Goal: Task Accomplishment & Management: Complete application form

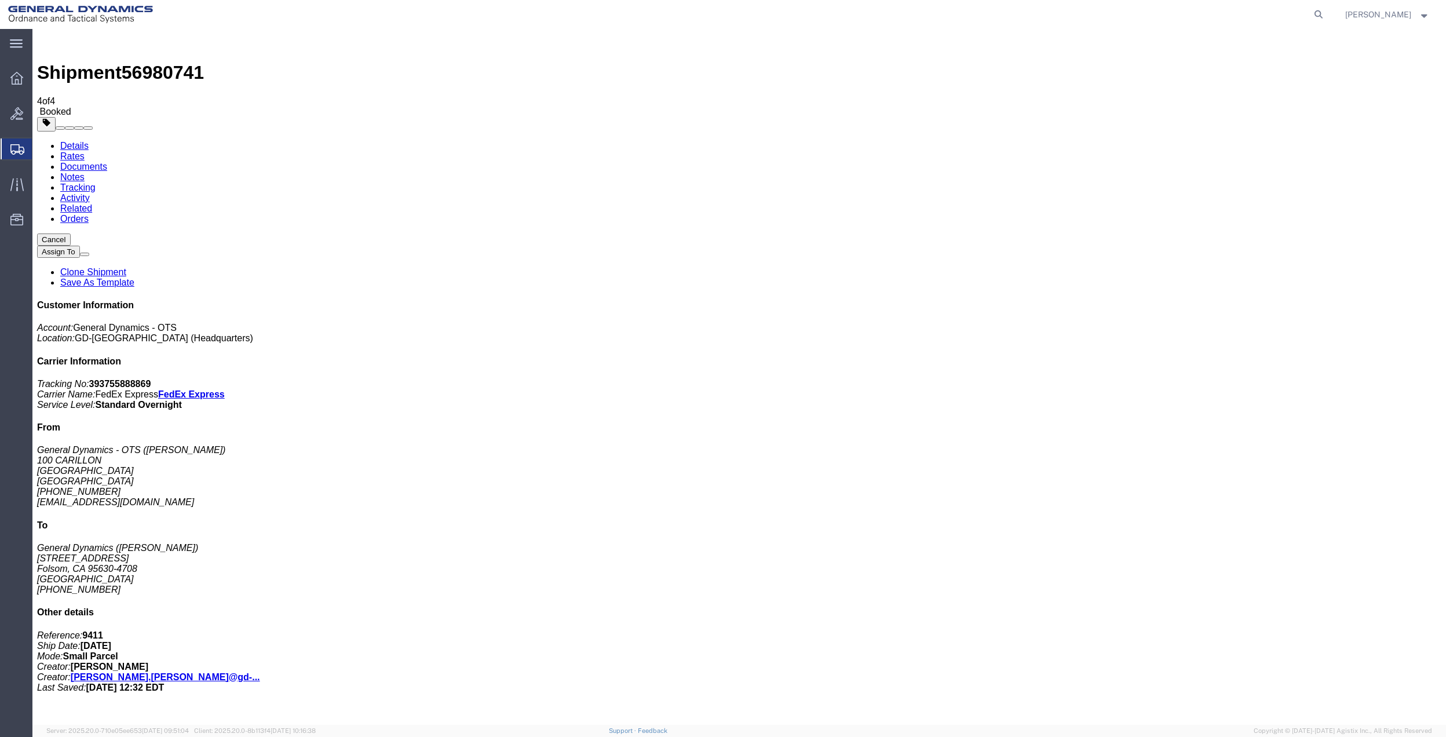
click at [0, 0] on span "Create Shipment" at bounding box center [0, 0] width 0 height 0
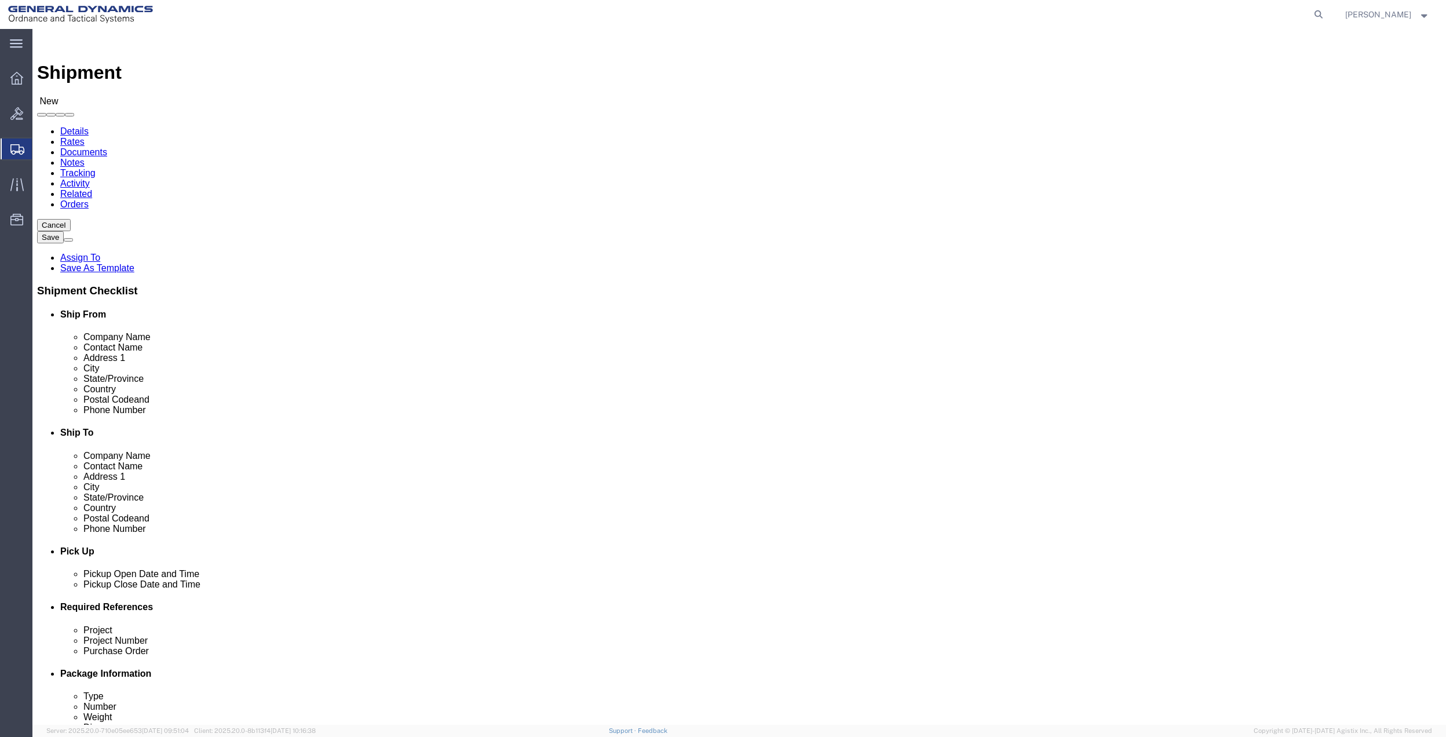
click input "text"
type input "ARCHB"
click p "- GENERAL DYNAMICS OTS - ([PERSON_NAME]) [STREET_ADDRESS]"
select select "FL"
type input "[PERSON_NAME]"
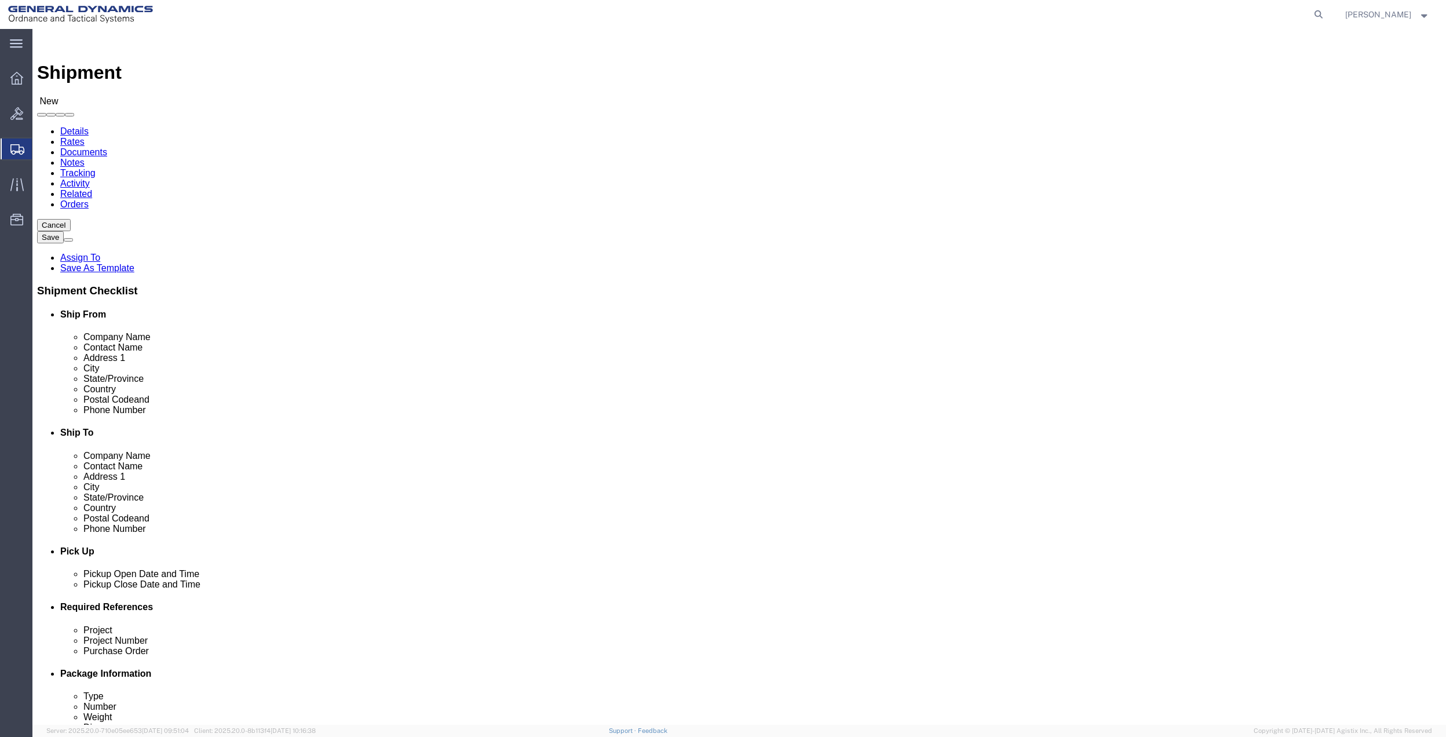
click div "Location Select Select My Profile Location GD-OTS [GEOGRAPHIC_DATA] (Commerce) …"
click input "text"
type input "[PERSON_NAME]"
click input "text"
type input "CONCO INC"
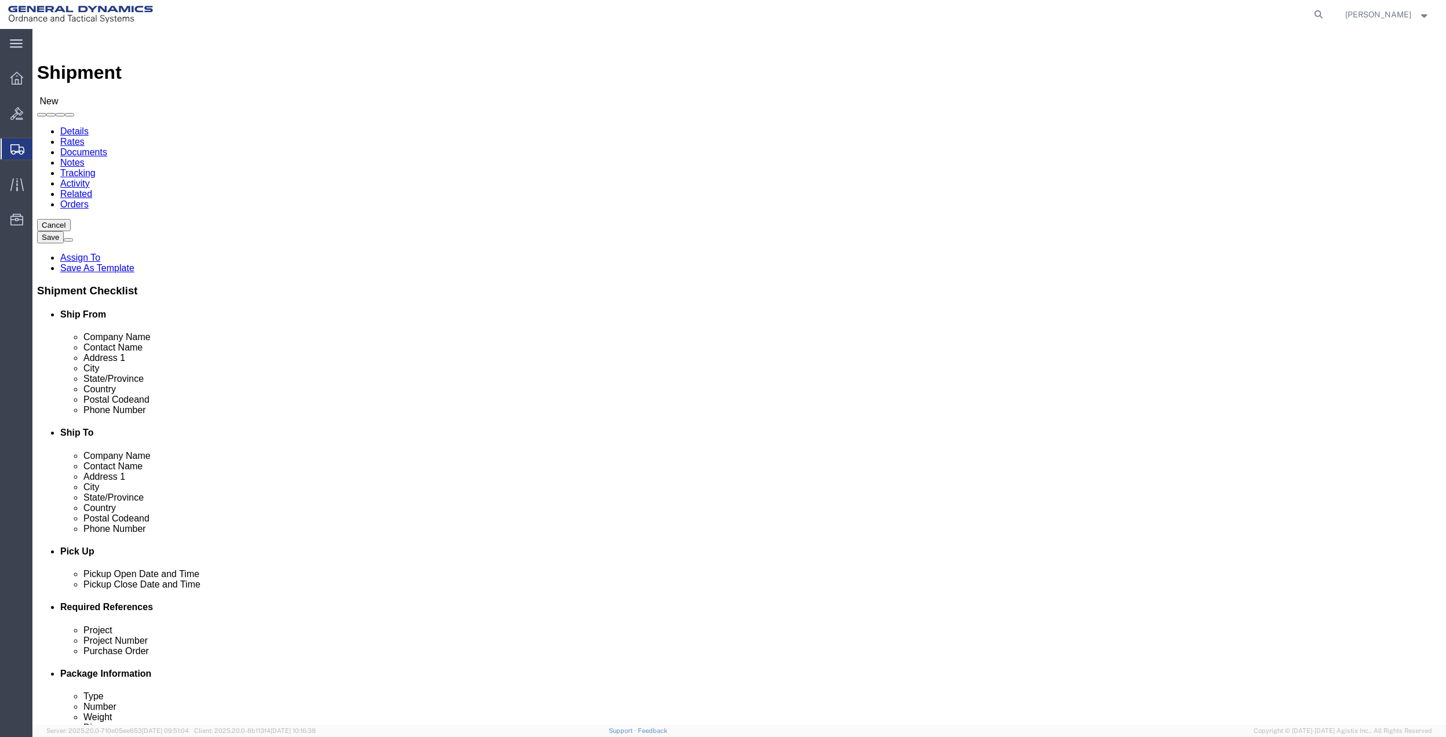
click input "text"
type input "4000 OAKLAWN DR"
click input "text"
type input "[GEOGRAPHIC_DATA]"
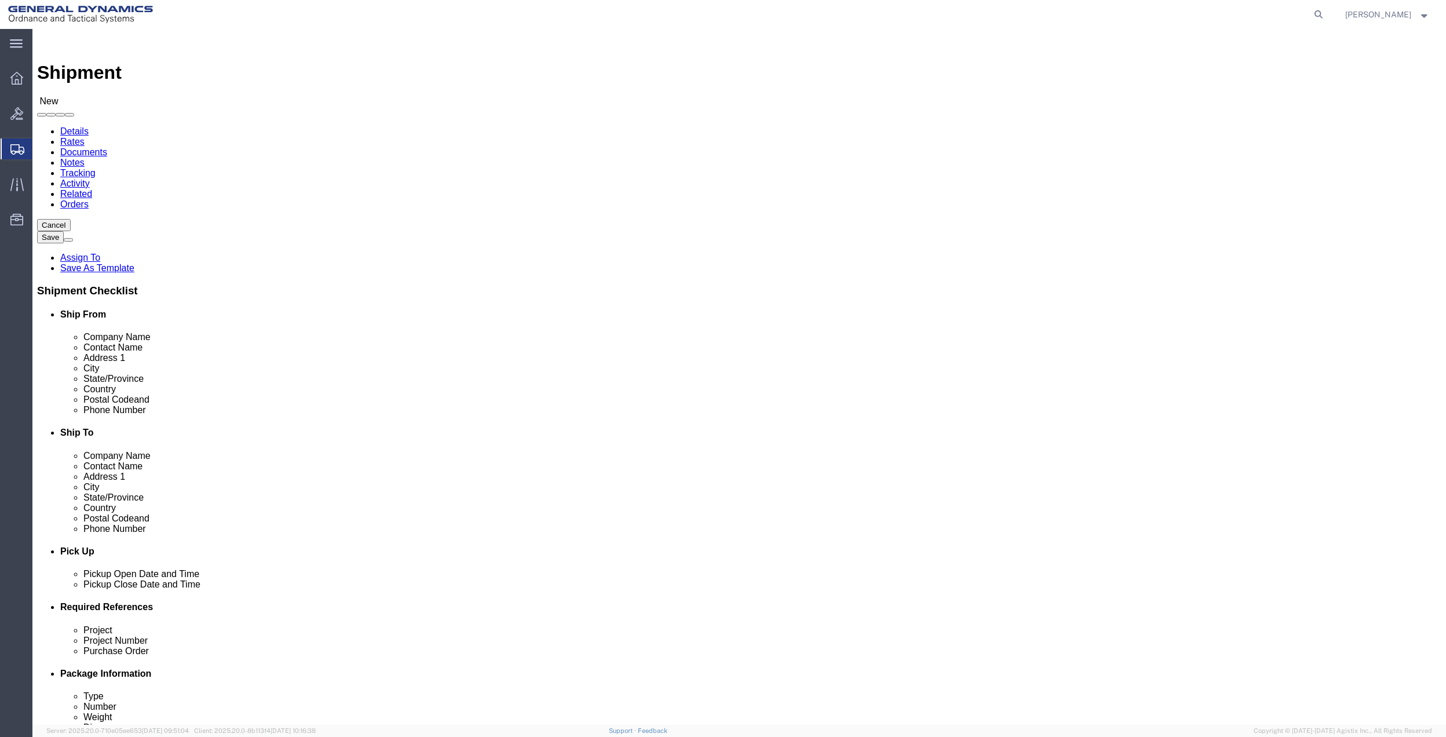
click p "Conco - Conco, Inc. - (Shipping & Receiving) [STREET_ADDRESS]"
select select "KY"
type input "[GEOGRAPHIC_DATA]"
click input "[PERSON_NAME]"
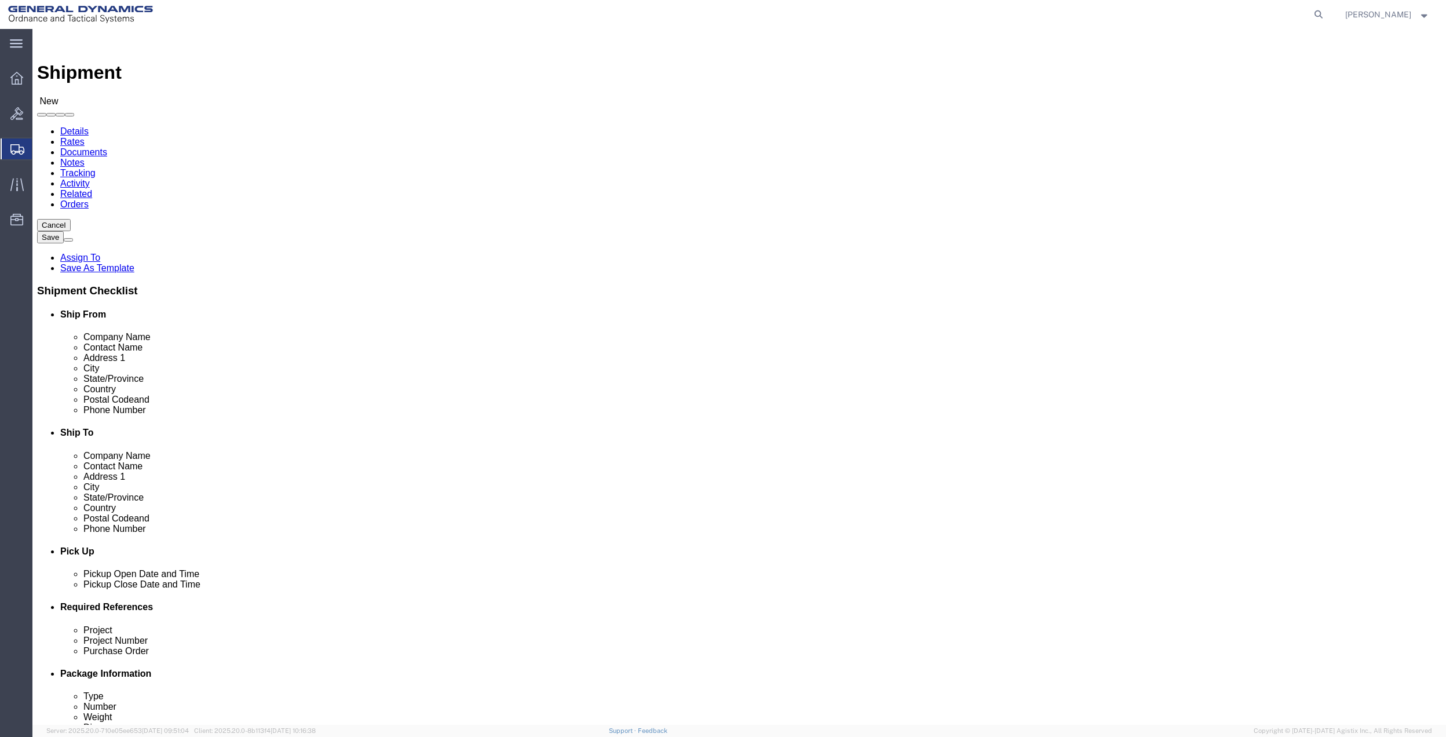
click input "[PERSON_NAME]"
type input "[PERSON_NAME]"
click input "text"
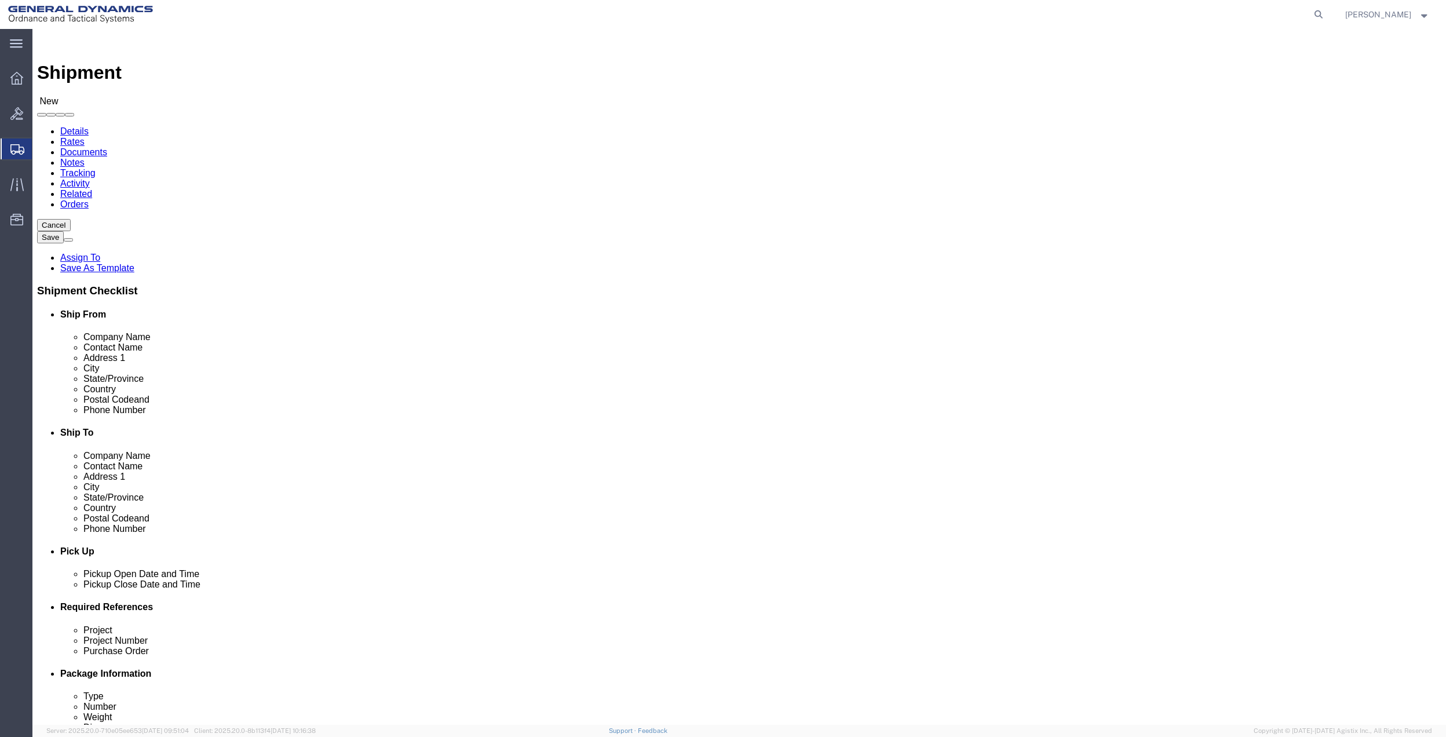
click input "text"
type input "[EMAIL_ADDRESS][DOMAIN_NAME]"
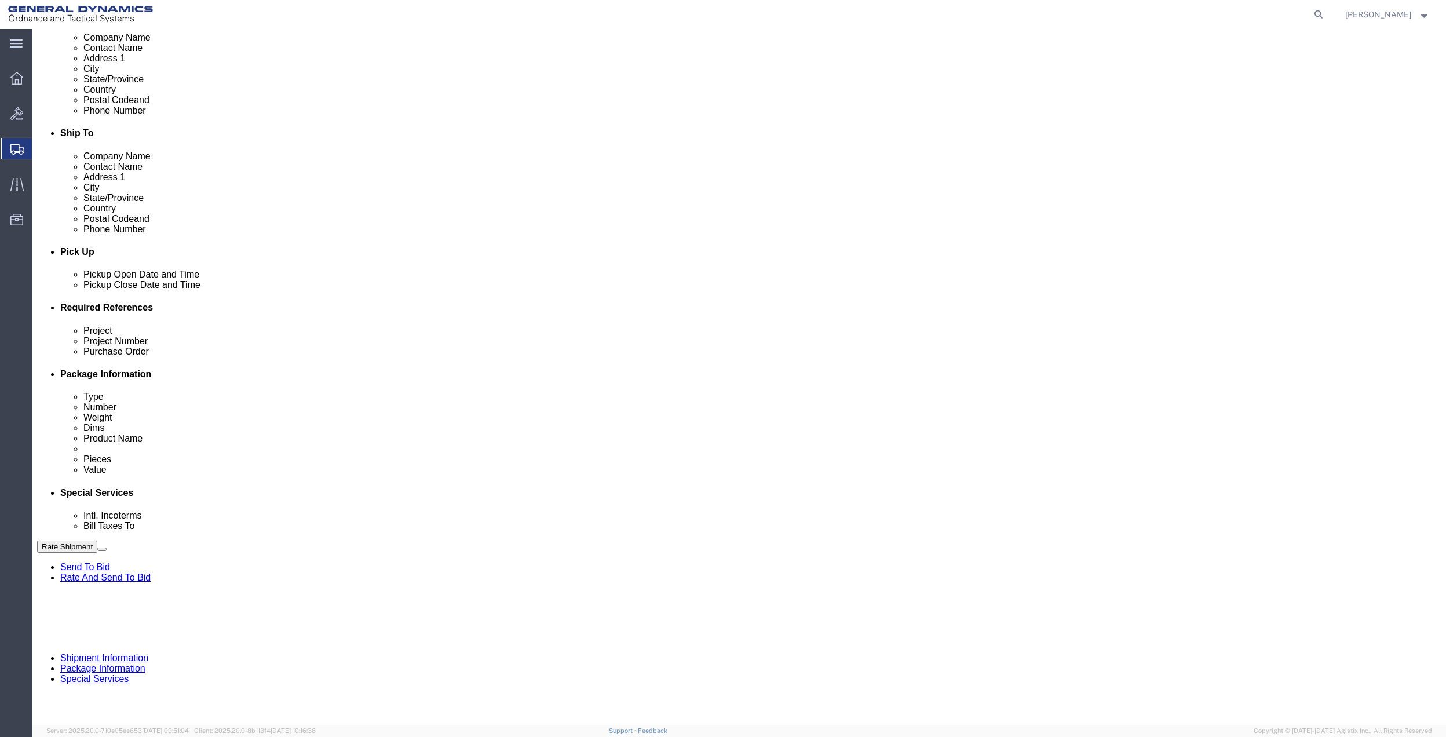
scroll to position [303, 0]
click button "Add reference"
click input "text"
type input "5010"
click input "text"
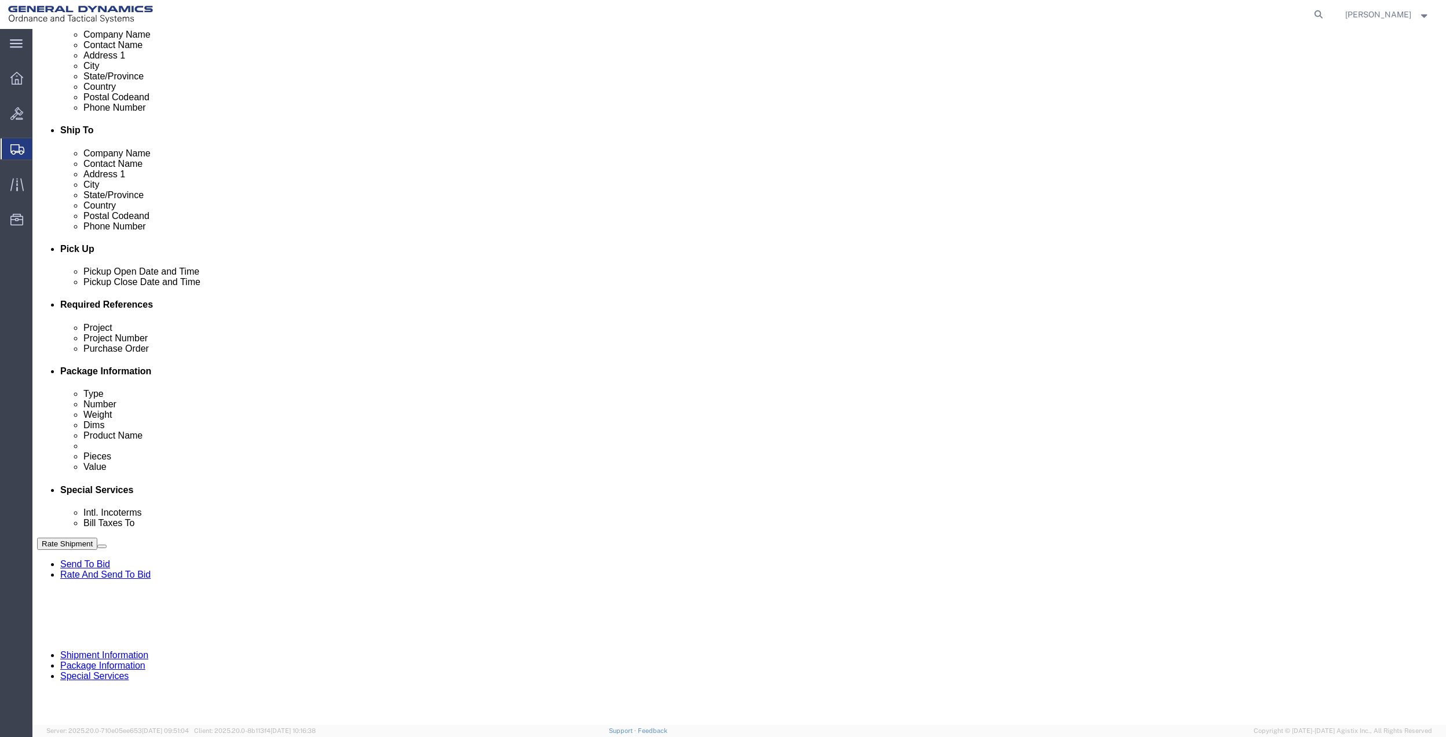
paste input "5010"
type input "5010"
click input "text"
paste input "5010"
type input "5010"
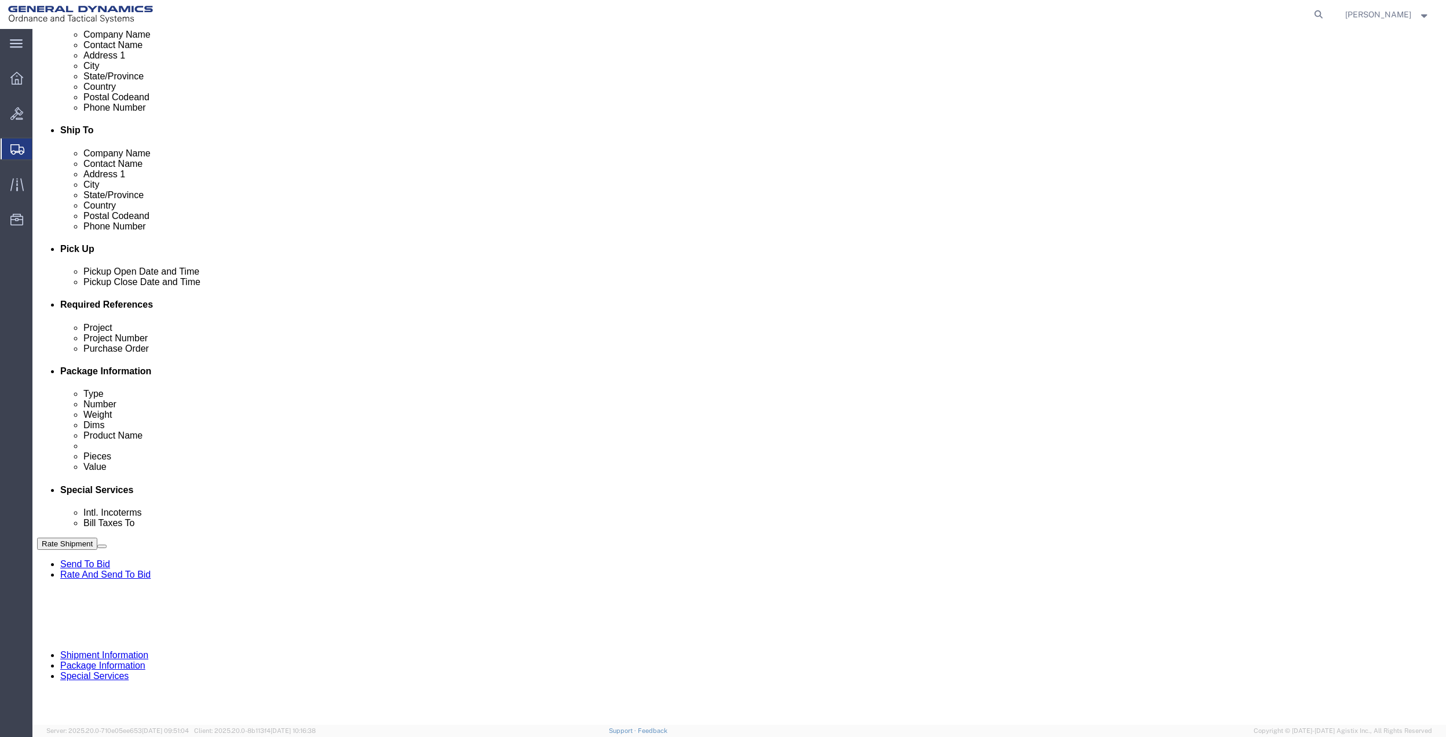
drag, startPoint x: 247, startPoint y: 439, endPoint x: 165, endPoint y: 436, distance: 81.8
click input "text"
paste input "5010"
type input "5010"
drag, startPoint x: 154, startPoint y: 438, endPoint x: 146, endPoint y: 424, distance: 15.3
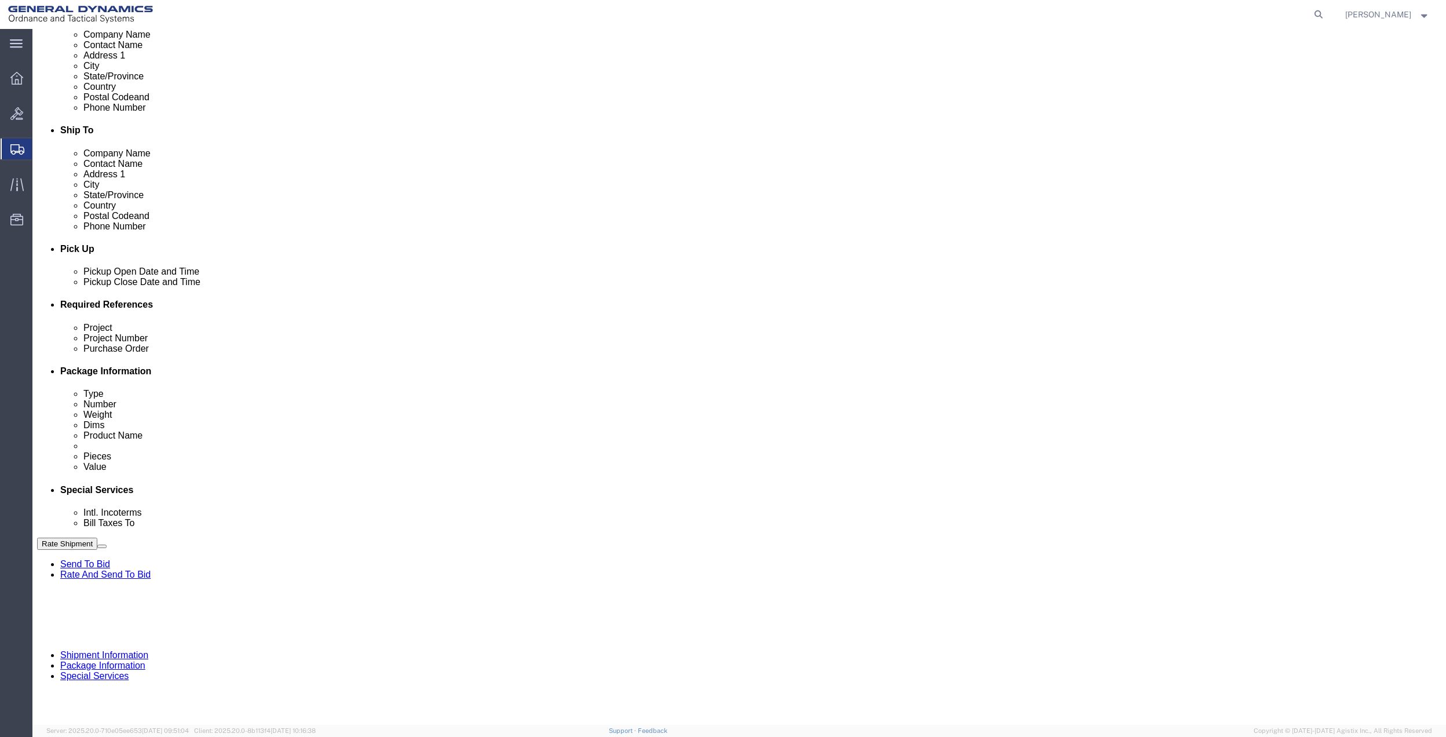
click select "Select Account Type Activity ID Airline Appointment Number ASN Batch Request # …"
select select "DEPT"
click select "Select Account Type Activity ID Airline Appointment Number ASN Batch Request # …"
click icon
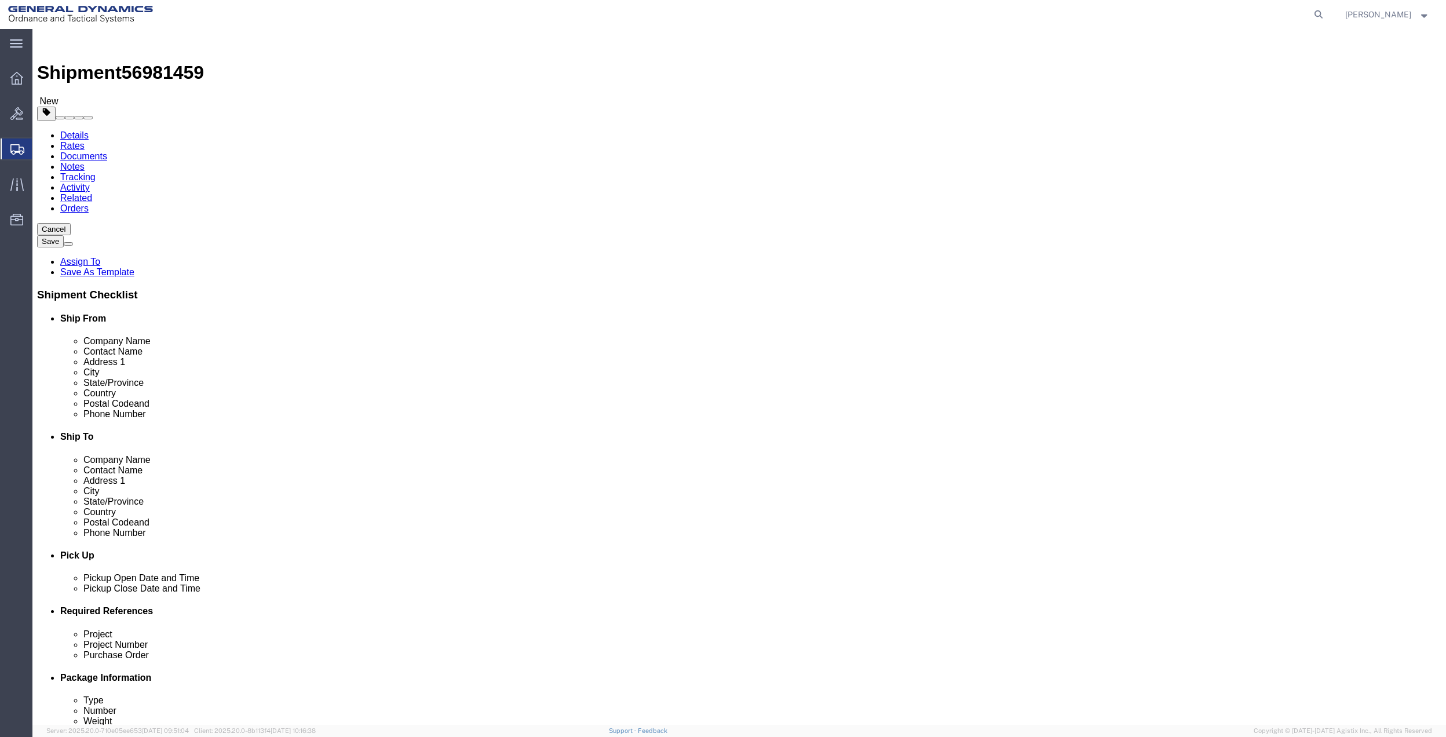
click select "Select Bale(s) Basket(s) Bolt(s) Bottle(s) Buckets Bulk Bundle(s) Can(s) Cardbo…"
select select "ENV"
click select "Select Bale(s) Basket(s) Bolt(s) Bottle(s) Buckets Bulk Bundle(s) Can(s) Cardbo…"
type input "9.50"
type input "12.50"
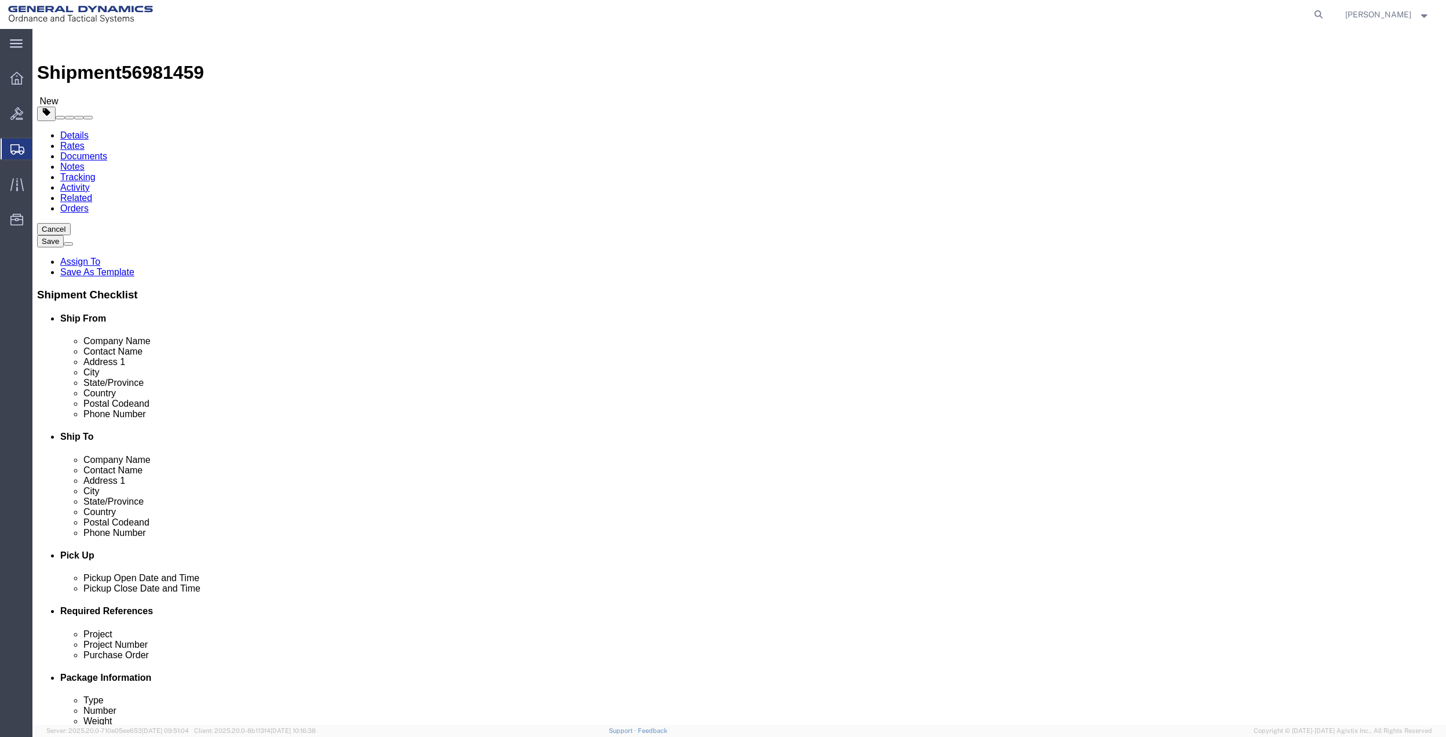
type input "0.25"
type input "1"
click link "Add Content"
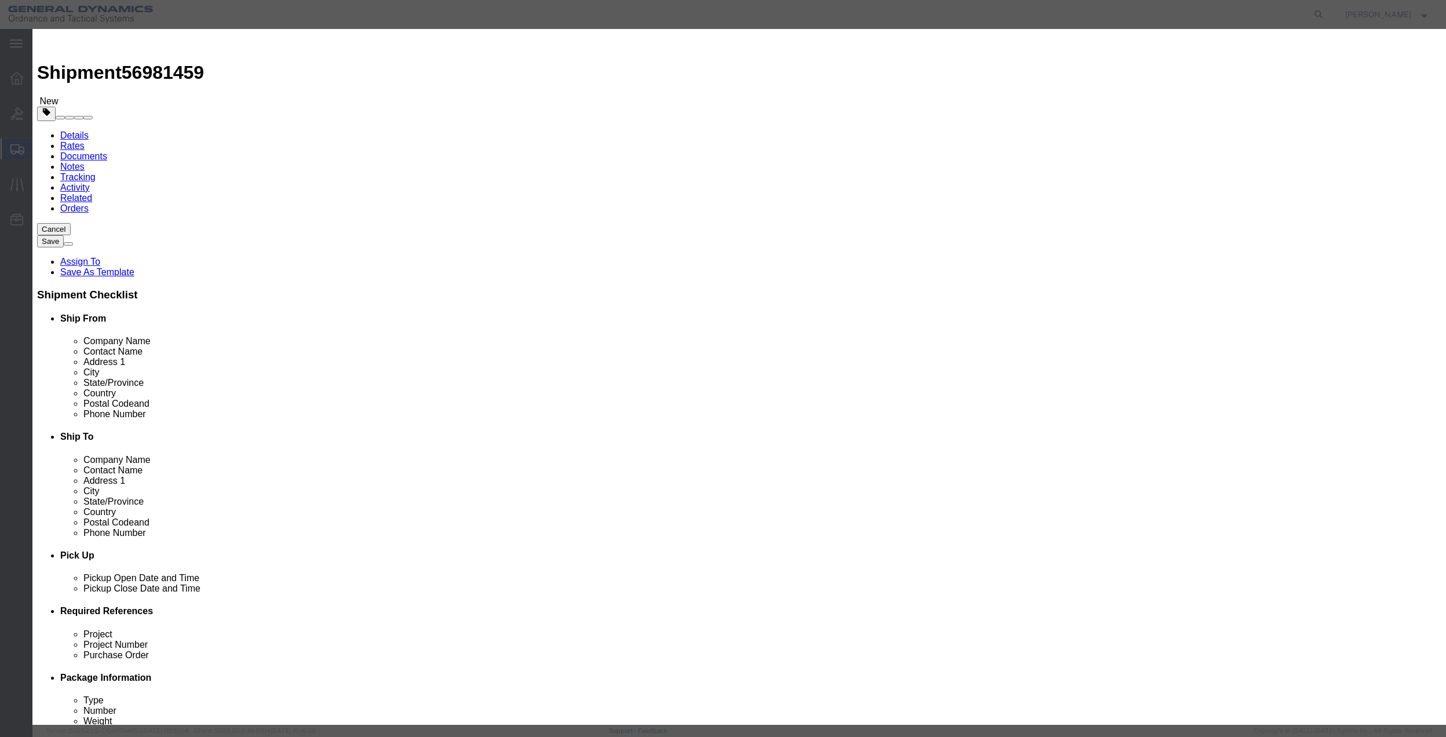
click input "text"
type input "MISC"
click input "0"
type input "01"
click select "Select 50 55 60 65 70 85 92.5 100 125 175 250 300 400"
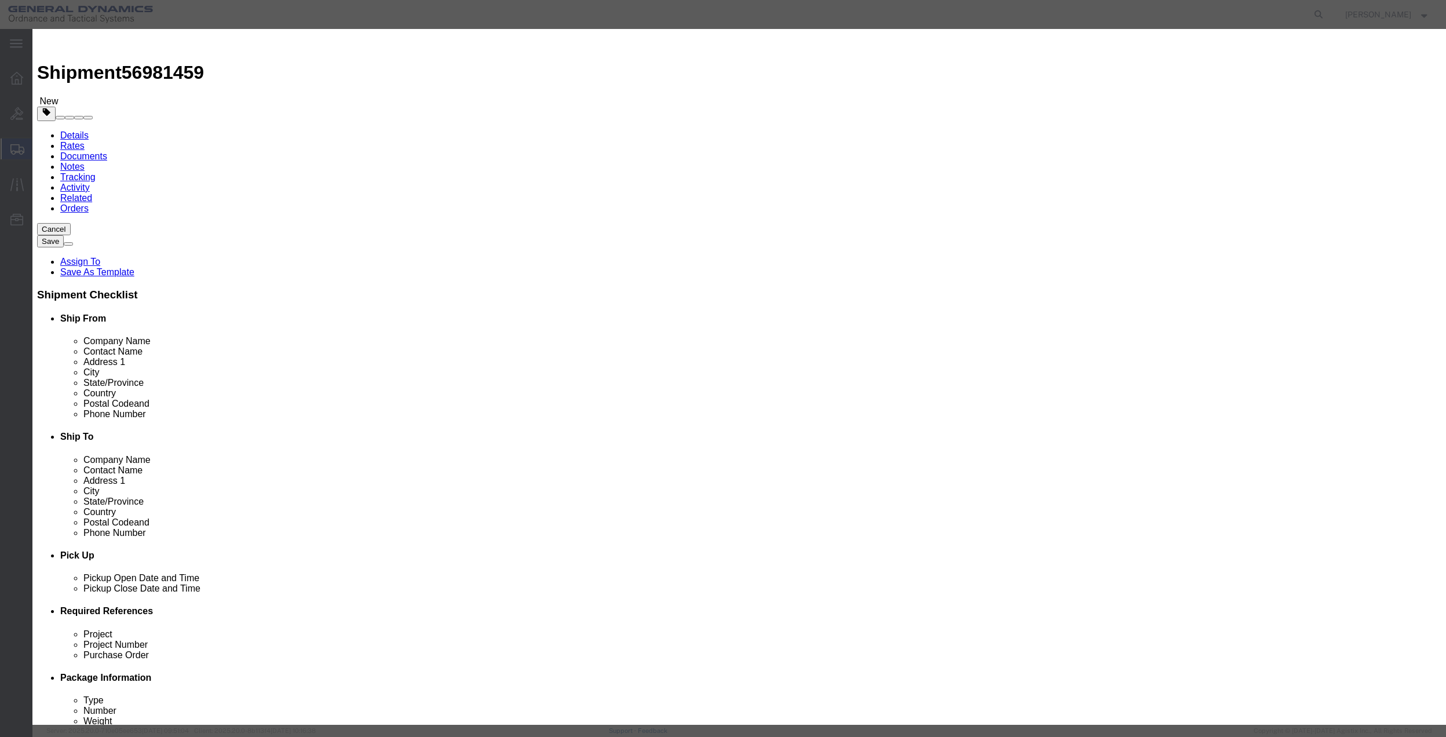
select select "70"
click select "Select 50 55 60 65 70 85 92.5 100 125 175 250 300 400"
click input "text"
type input "100"
select select "US"
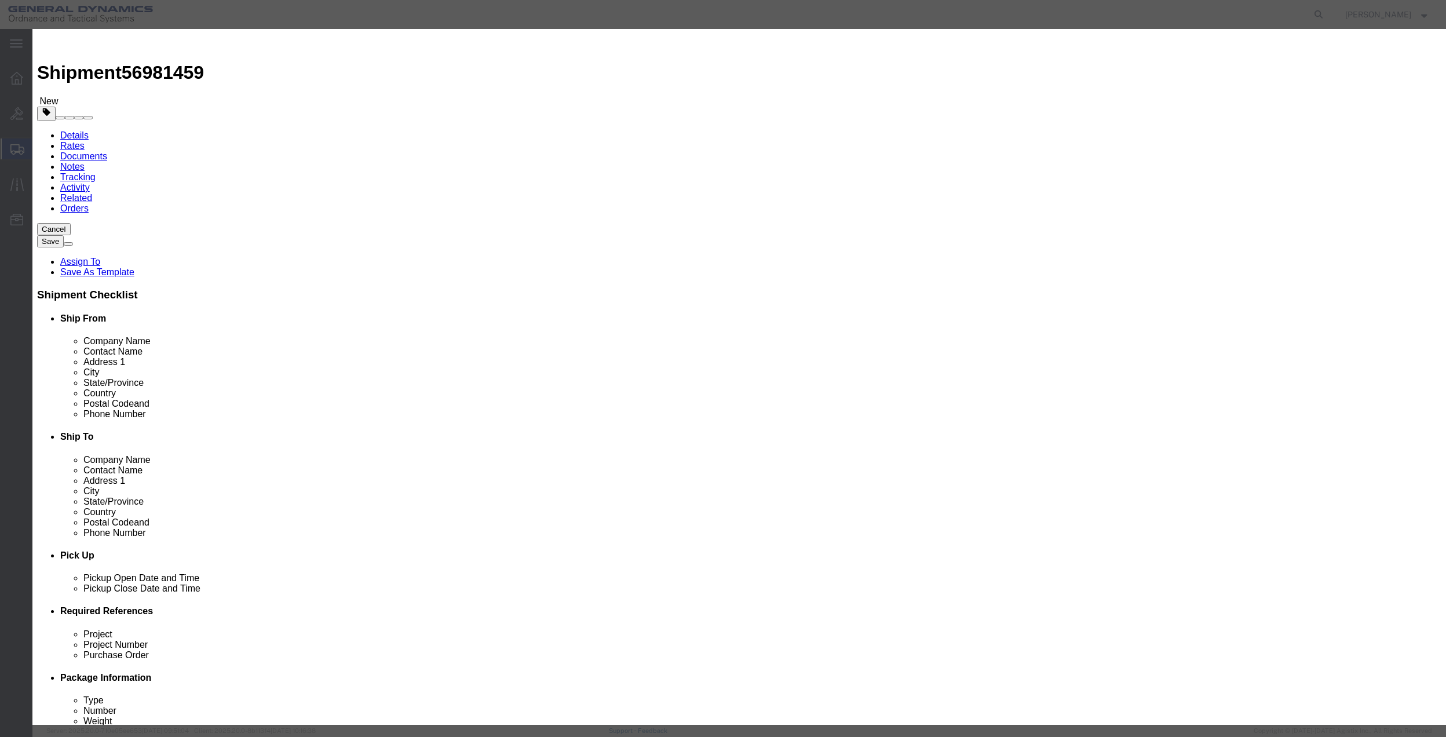
click button "Save & Close"
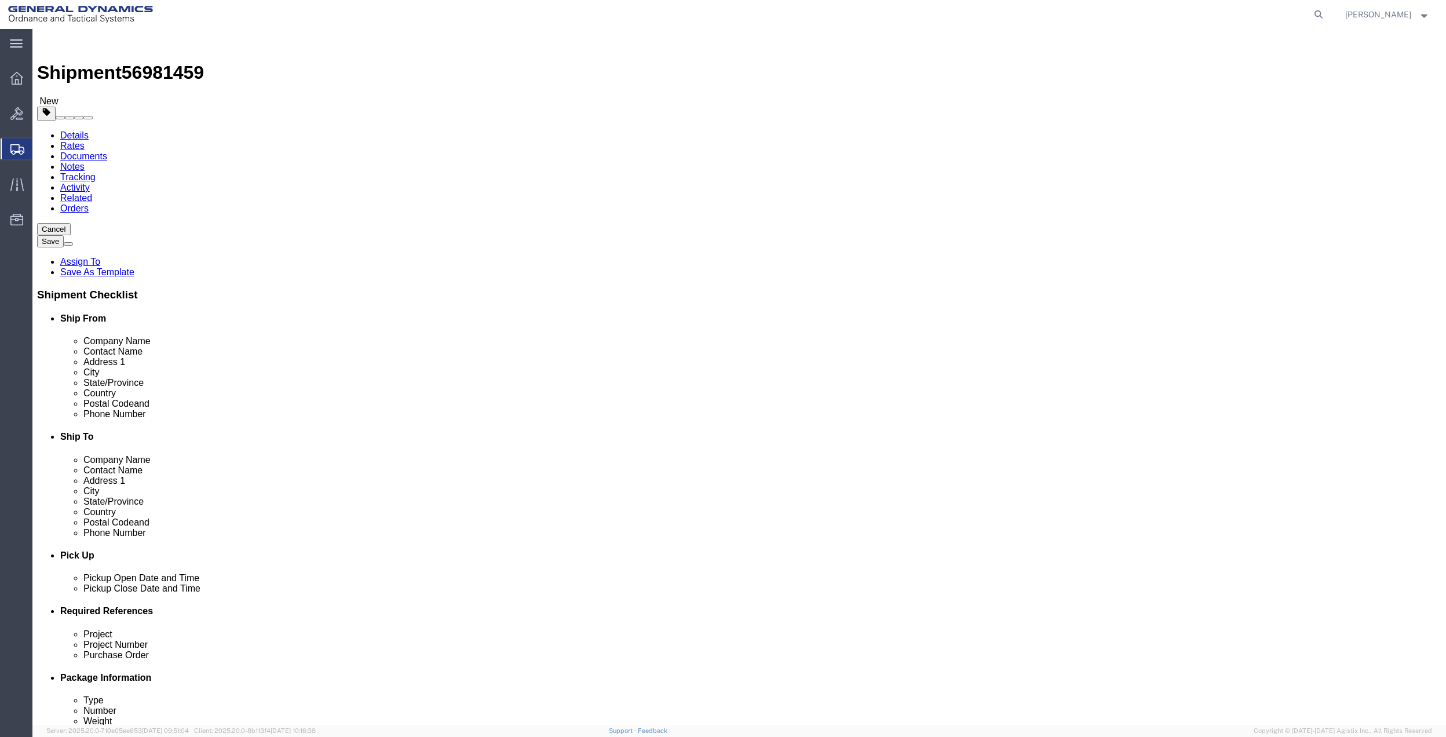
click link "Special Services"
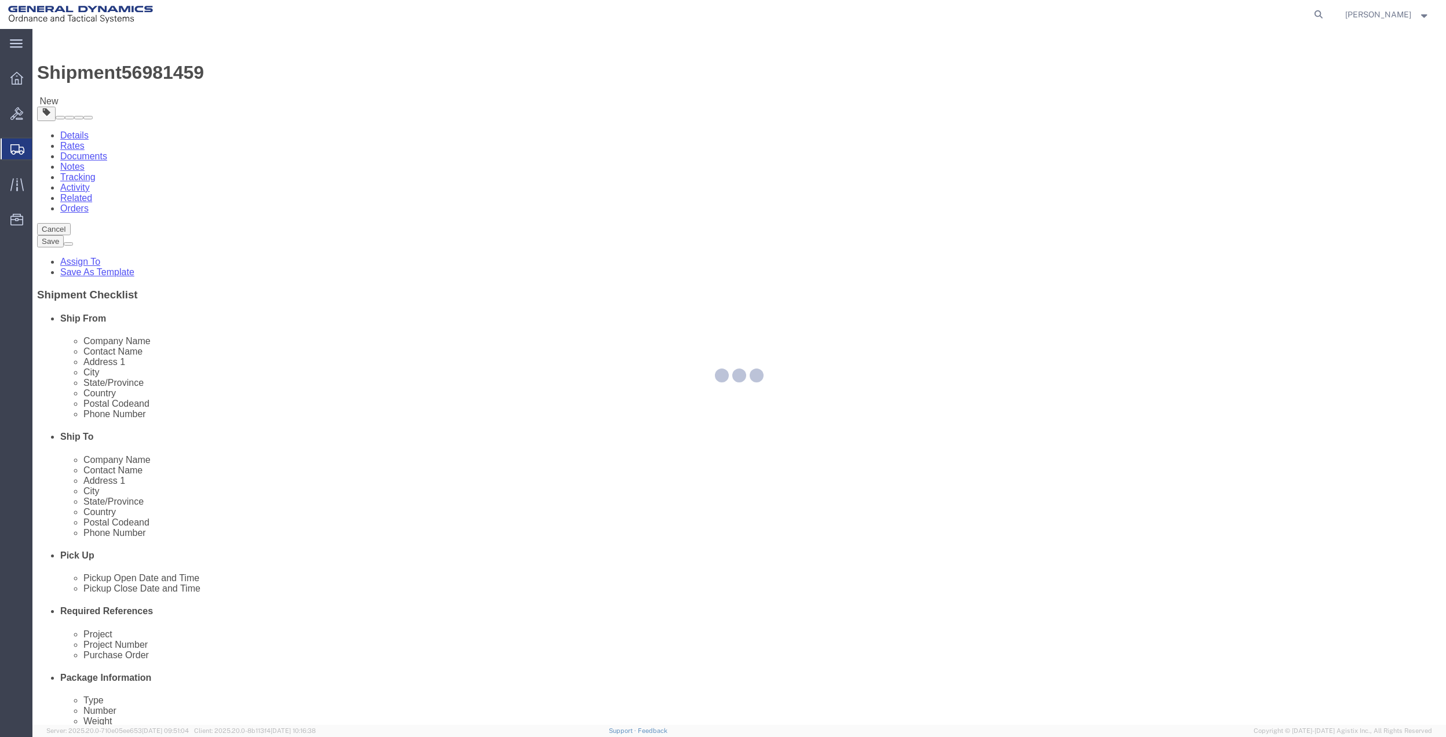
select select
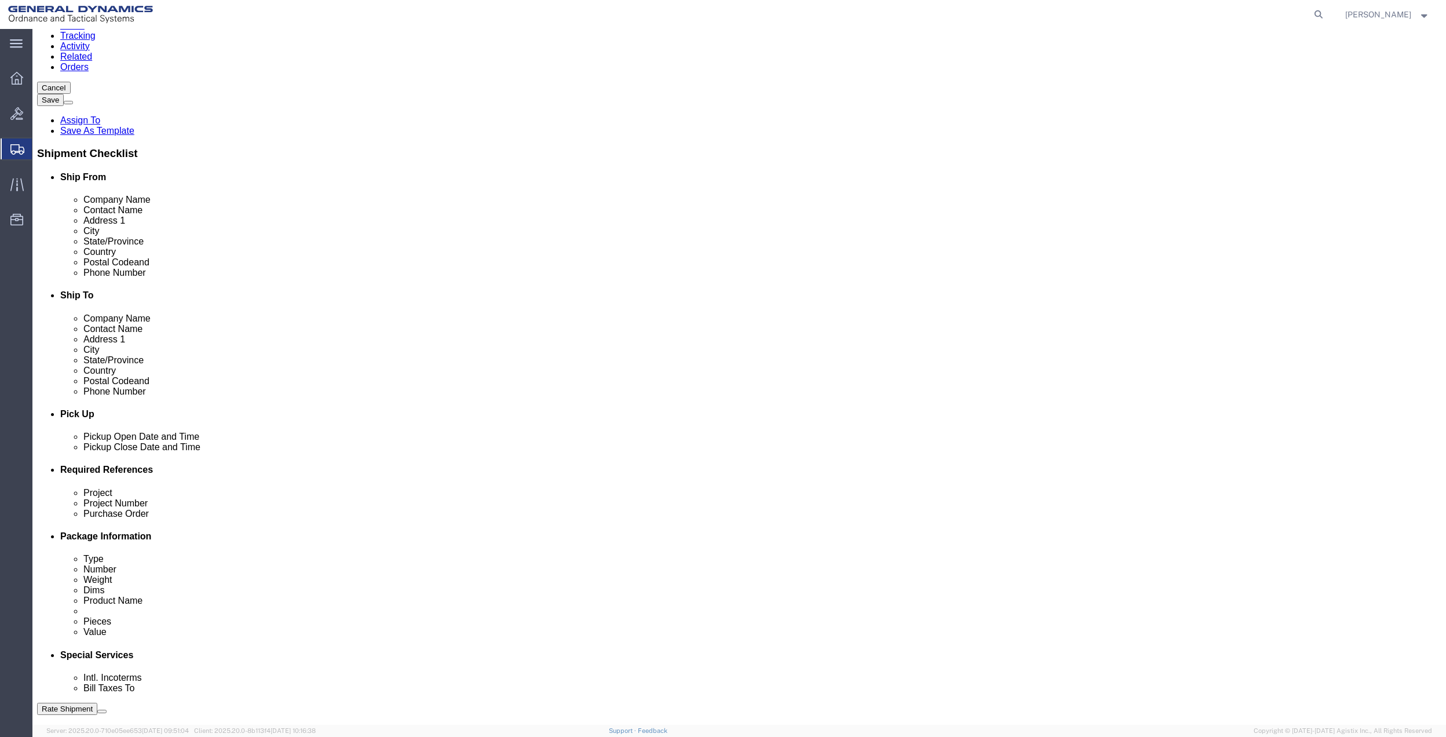
scroll to position [154, 0]
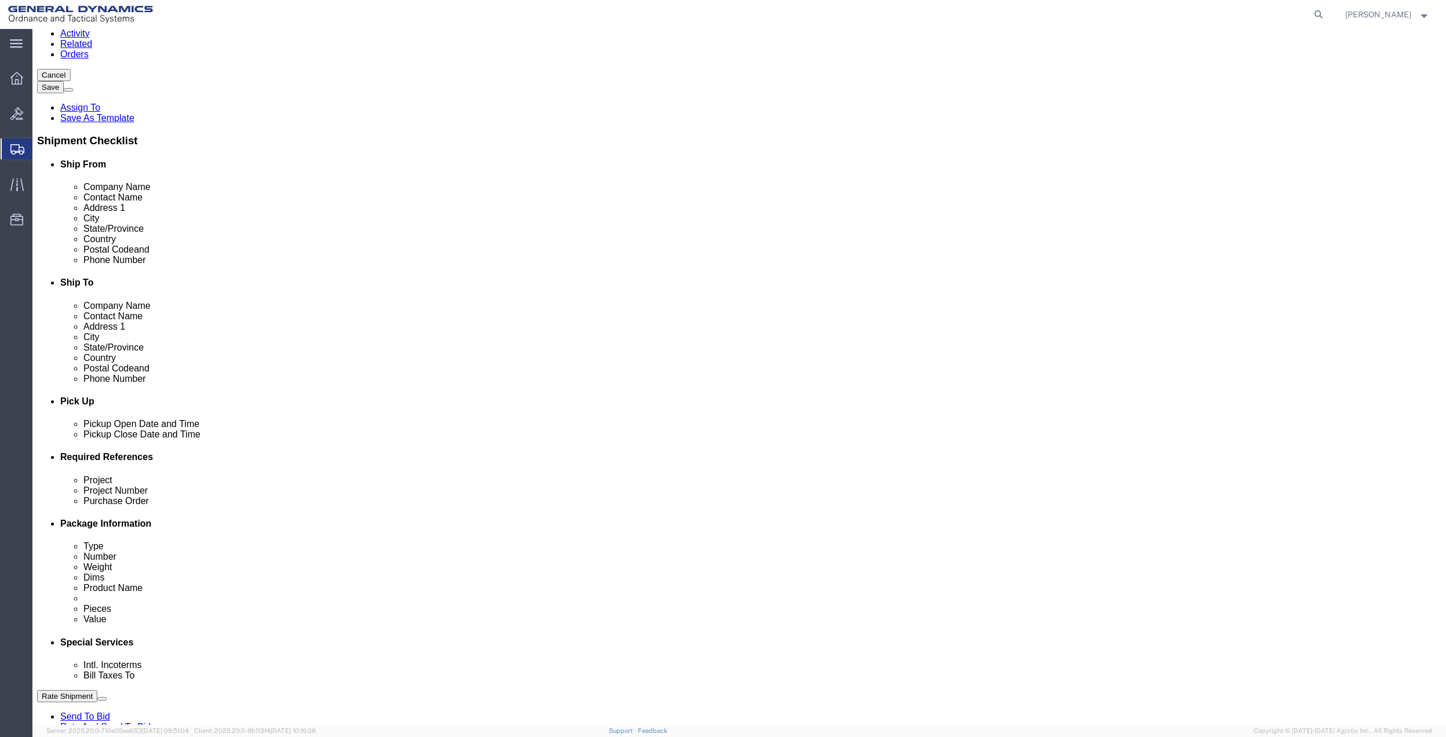
click select "Select Buyer Cost Center Department Operations Number Order Number Sales Person"
select select "DEPARTMENT"
click select "Select Buyer Cost Center Department Operations Number Order Number Sales Person"
click select "Select [GEOGRAPHIC_DATA] [GEOGRAPHIC_DATA] [GEOGRAPHIC_DATA] [GEOGRAPHIC_DATA] …"
select select "1763983"
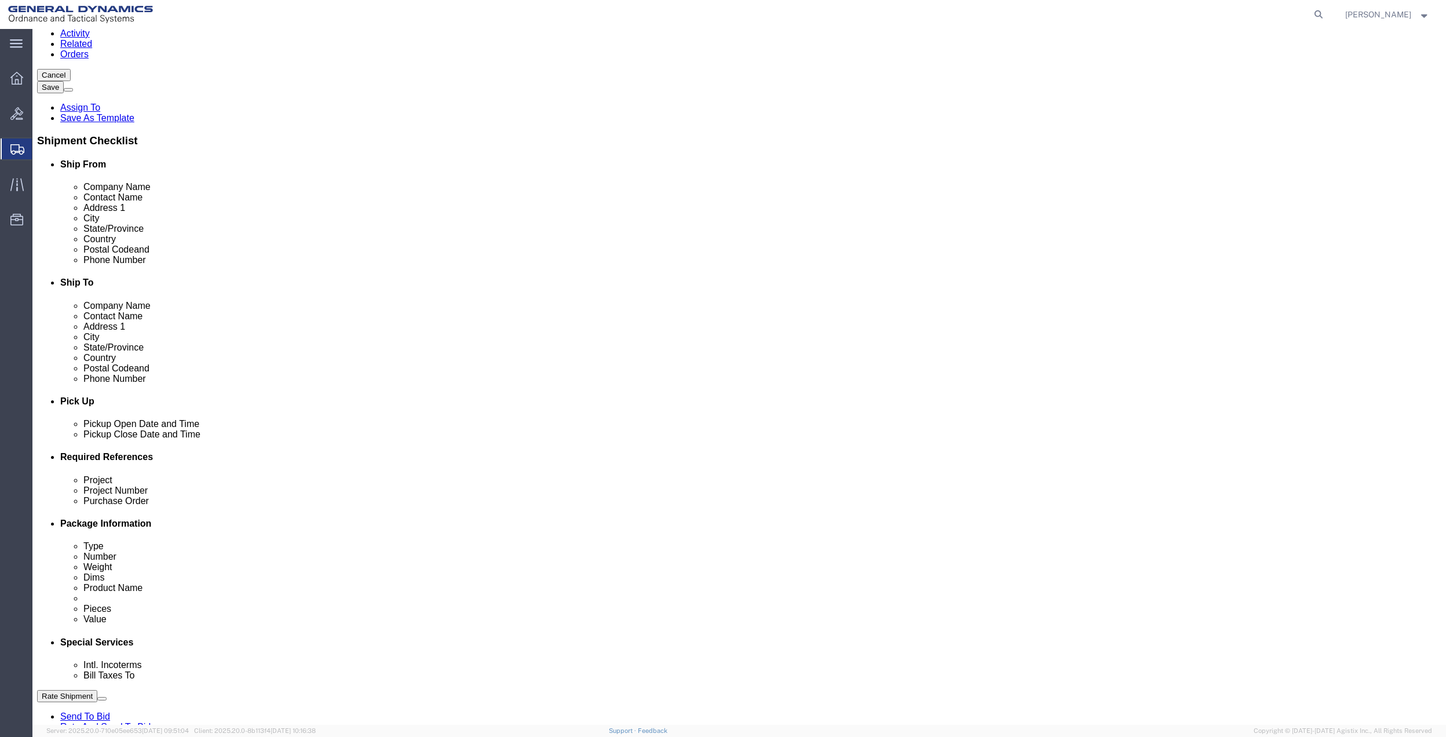
click select "Select [GEOGRAPHIC_DATA] [GEOGRAPHIC_DATA] [GEOGRAPHIC_DATA] [GEOGRAPHIC_DATA] …"
click select "Select 10AFM 10GAG 10GAH 10GFL 10GFO 10GIE 10GIS 30MABS St [PERSON_NAME] Program"
select select "214681"
click select "Select 10AFM 10GAG 10GAH 10GFL 10GFO 10GIE 10GIS 30MABS St [PERSON_NAME] Program"
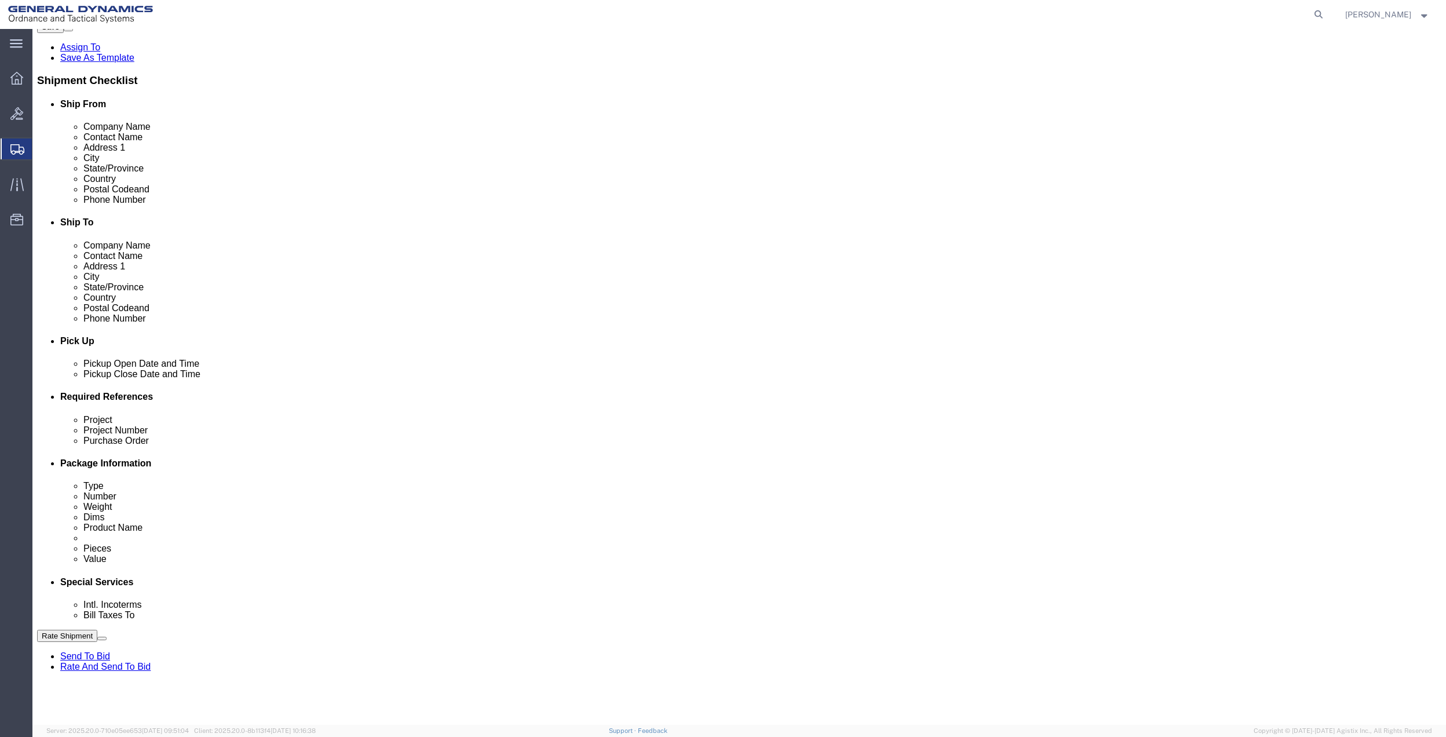
scroll to position [386, 0]
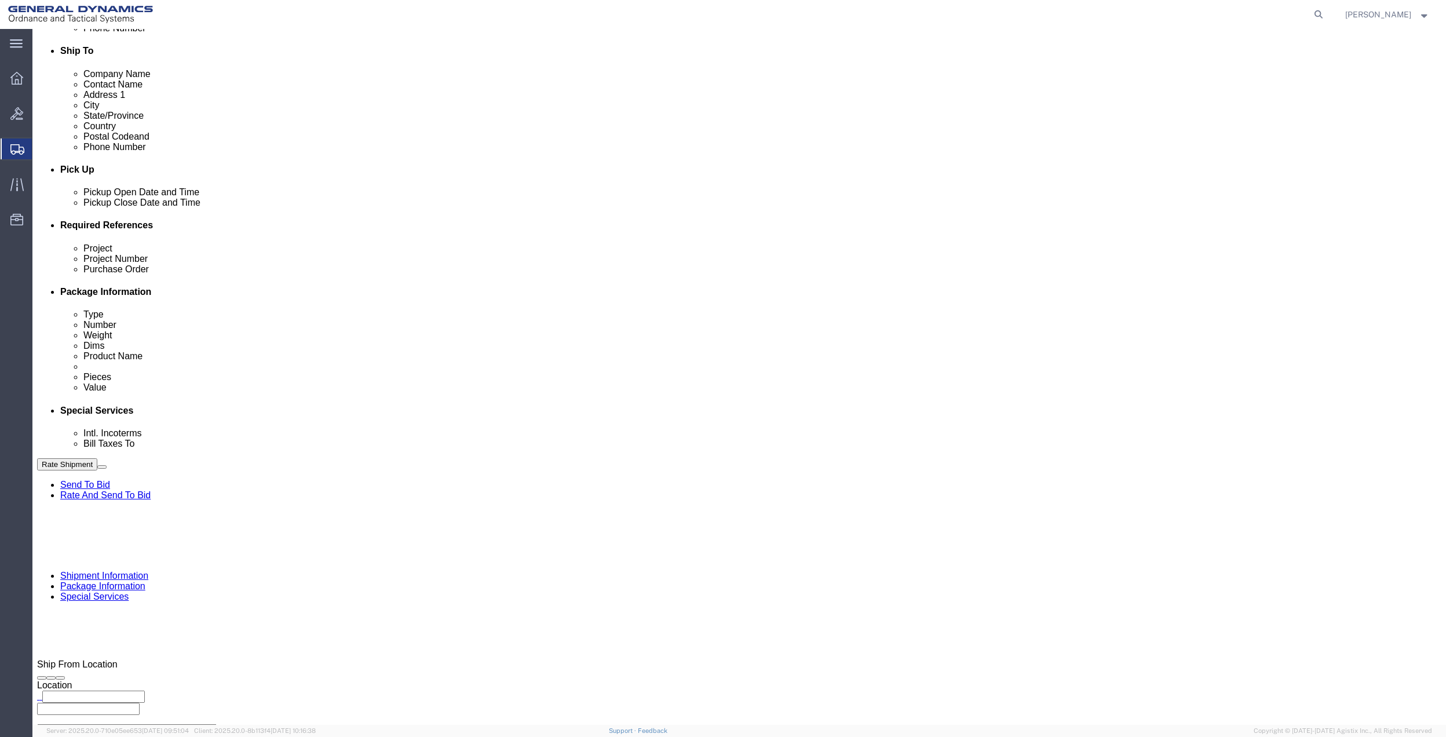
click input "General Dynamics OTS % Data2Logistics"
click p "- GEDOTS %DATA 2 LOGISTICS - (GEDOTS %DATA 2 LOGISTICS) [GEOGRAPHIC_DATA][PERSO…"
type input "GEDOTS %DATA 2 LOGISTICS"
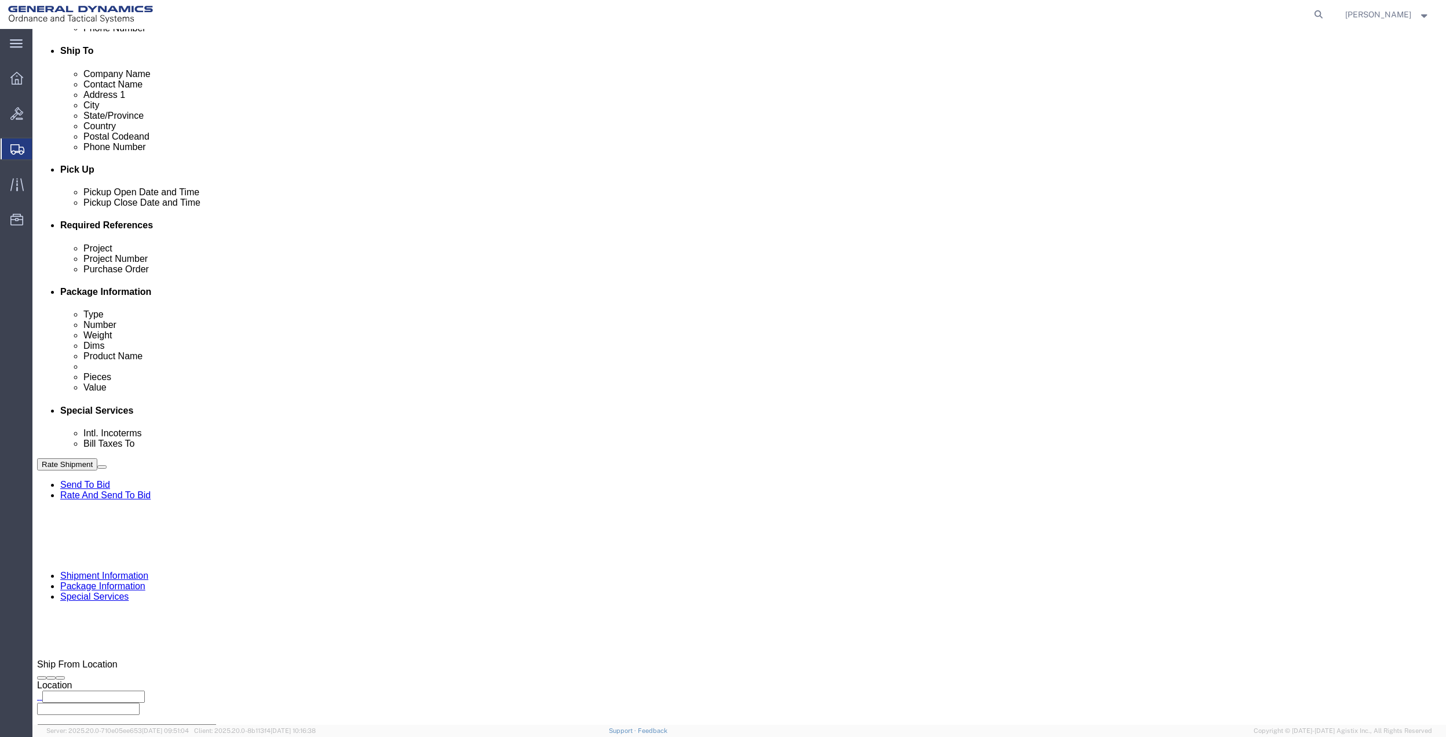
type input "PO BOX 61050"
type input "GEDOTS %DATA 2 LOGISTICS"
type input "FORT [PERSON_NAME]"
type input "33906"
select select "FL"
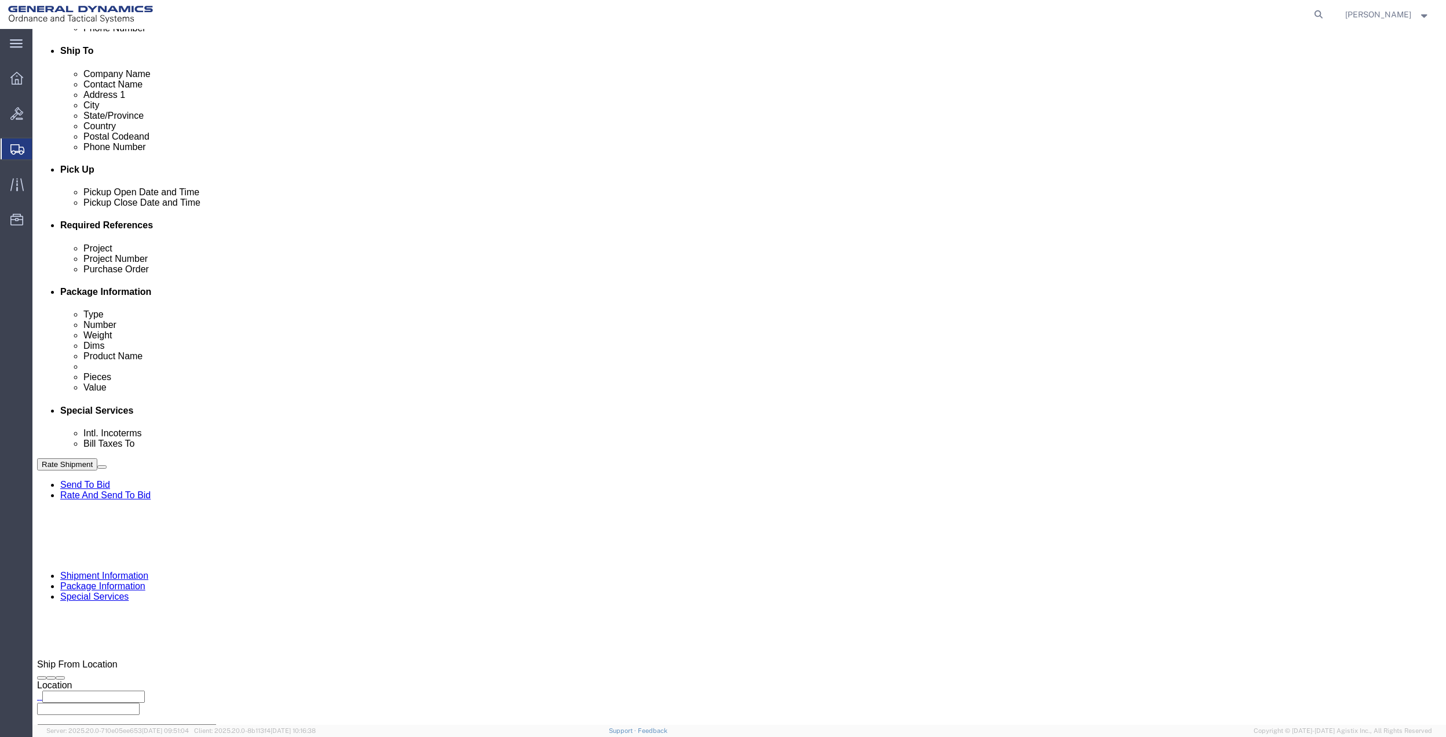
type input "GEDOTS %DATA 2 LOGISTICS"
click button "Rate Shipment"
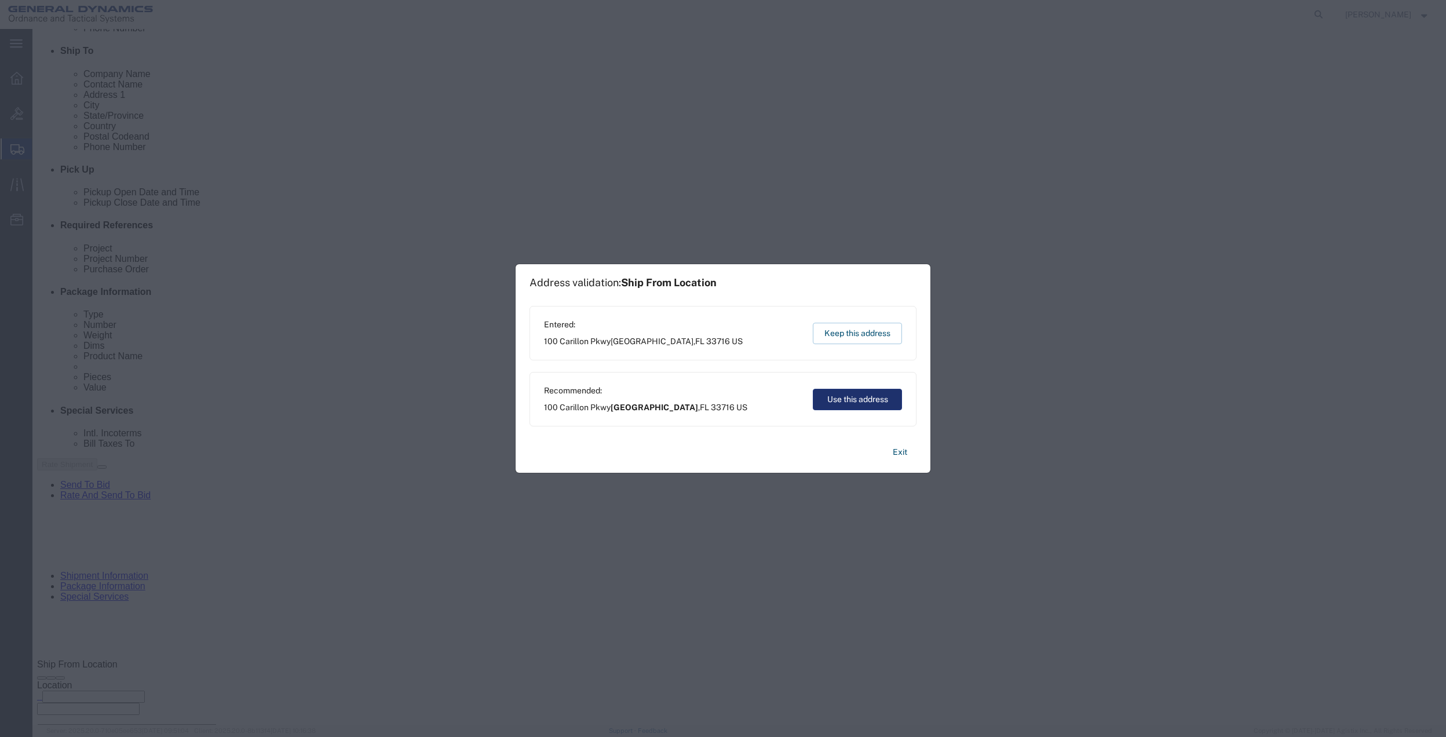
click at [833, 406] on button "Use this address" at bounding box center [857, 399] width 89 height 21
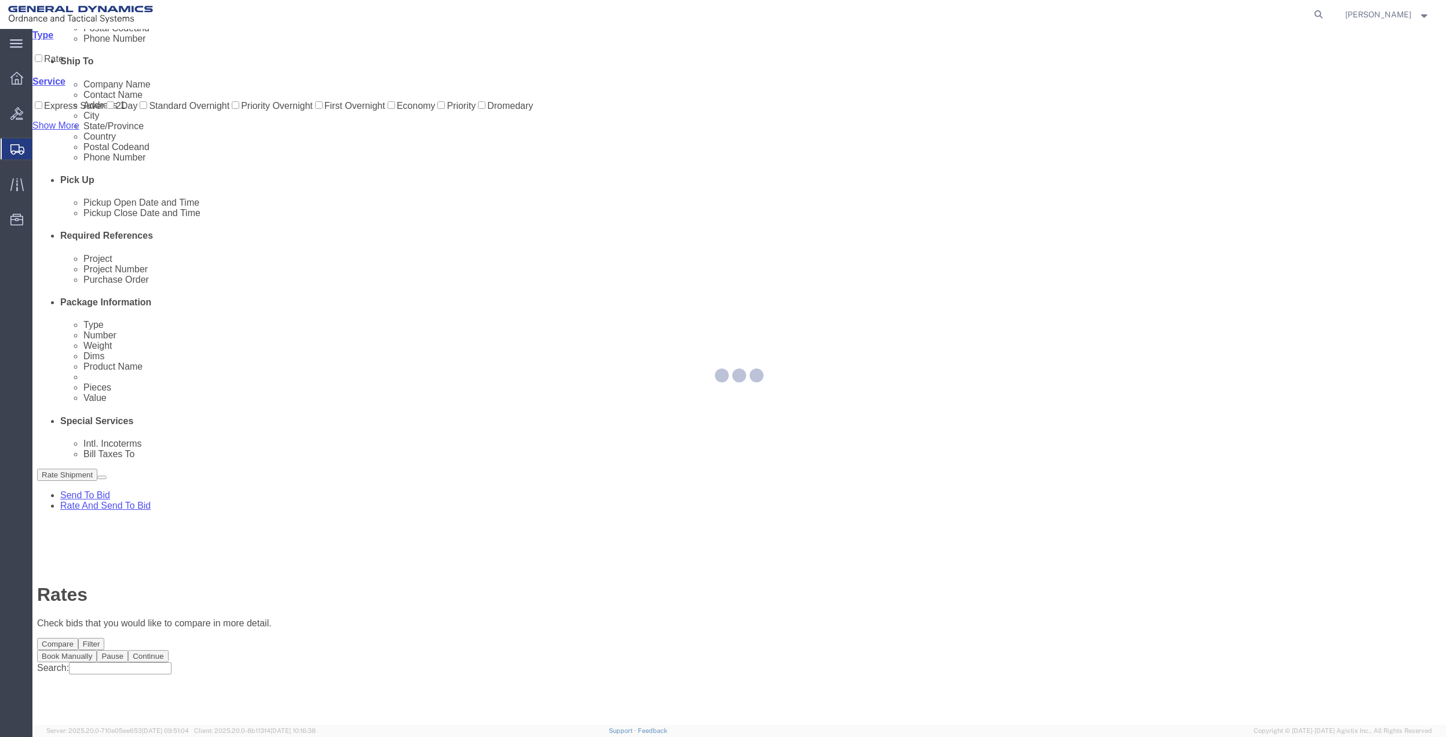
scroll to position [0, 0]
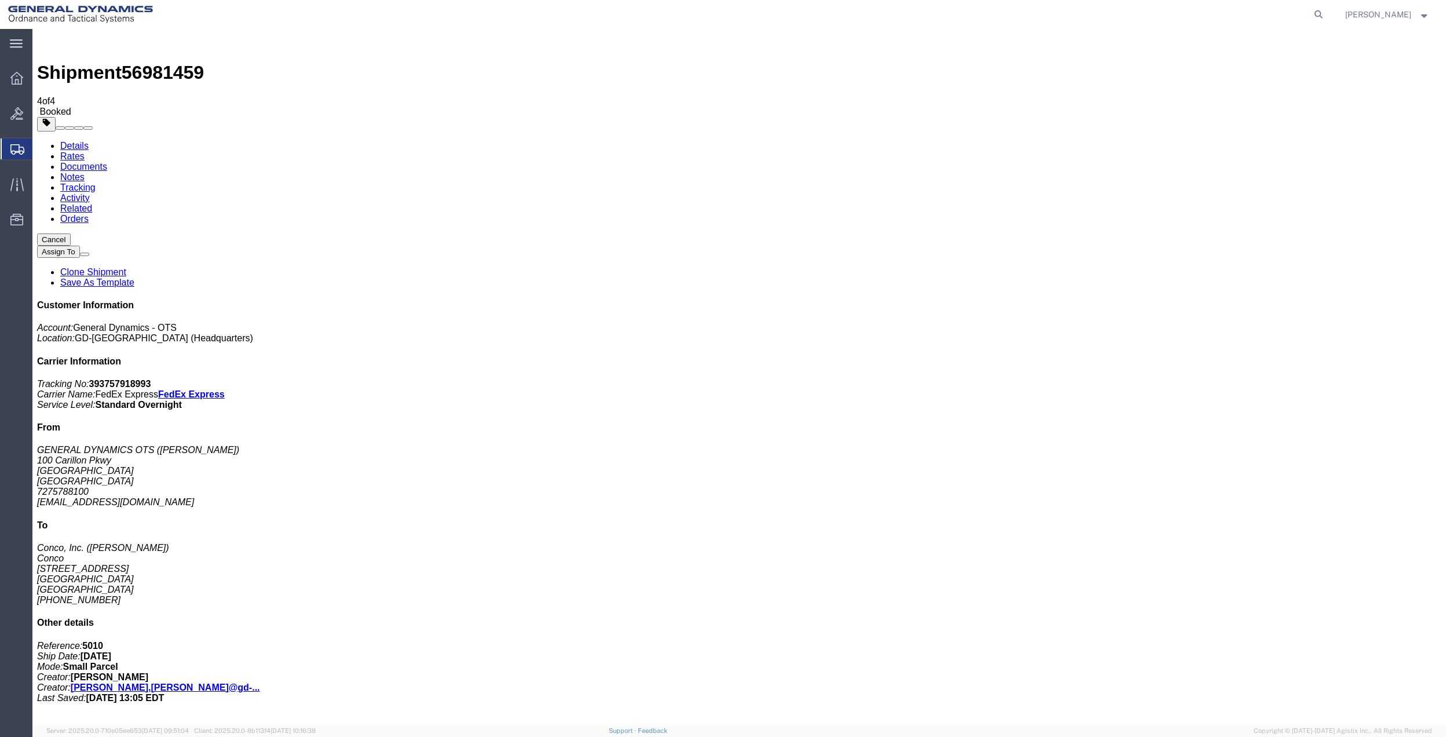
drag, startPoint x: 131, startPoint y: 228, endPoint x: 435, endPoint y: 238, distance: 303.8
